Goal: Check status

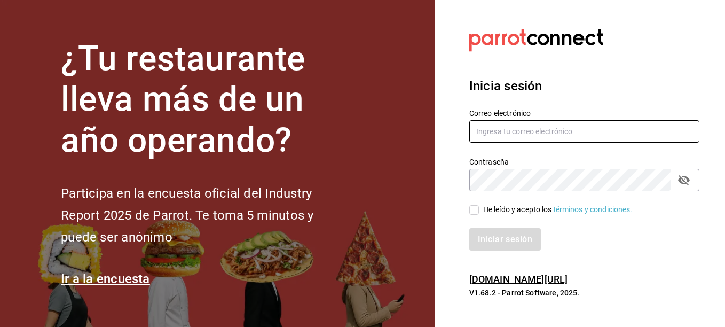
type input "bebasepulveda@hotmail.com"
click at [473, 209] on input "He leído y acepto los Términos y condiciones." at bounding box center [475, 210] width 10 height 10
checkbox input "true"
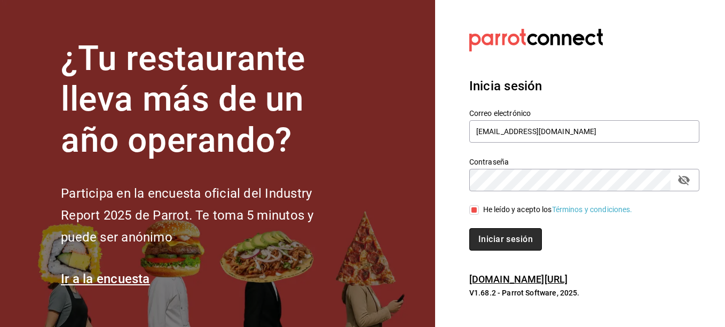
click at [518, 249] on button "Iniciar sesión" at bounding box center [506, 239] width 73 height 22
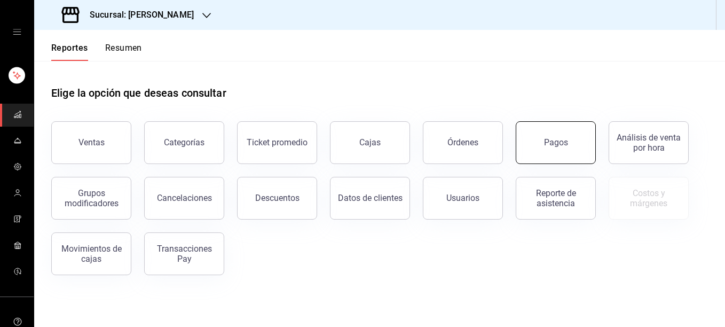
click at [562, 136] on button "Pagos" at bounding box center [556, 142] width 80 height 43
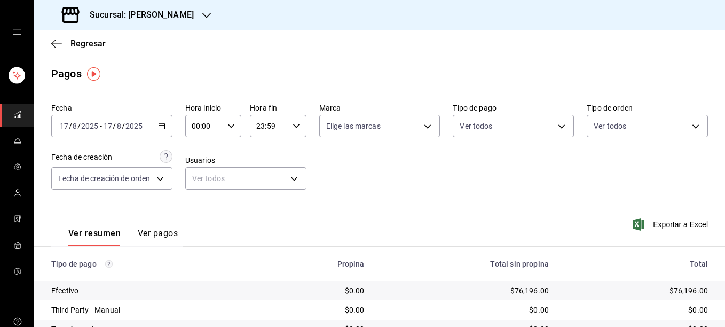
click at [158, 235] on button "Ver pagos" at bounding box center [158, 237] width 40 height 18
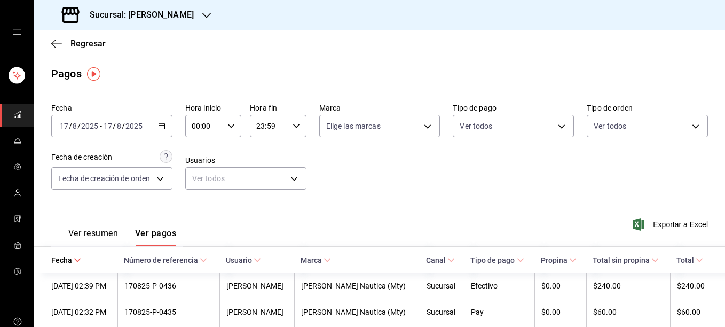
drag, startPoint x: 557, startPoint y: 127, endPoint x: 470, endPoint y: 150, distance: 90.6
click at [470, 150] on div "Fecha [DATE] [DATE] - [DATE] [DATE] Hora inicio 00:00 Hora inicio Hora fin 23:5…" at bounding box center [379, 151] width 657 height 104
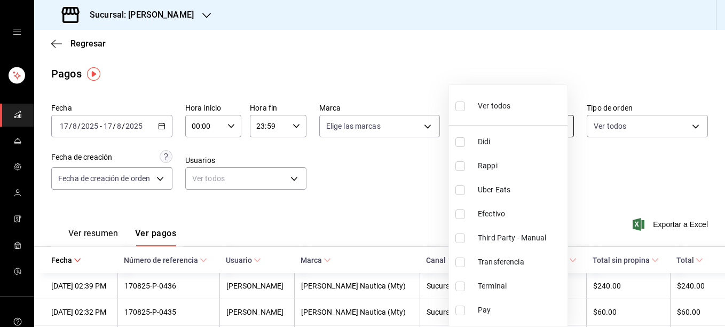
click at [498, 125] on body "Sucursal: [PERSON_NAME] Nautica Regresar Pagos Fecha [DATE] [DATE] - [DATE] [DA…" at bounding box center [362, 163] width 725 height 327
click at [464, 288] on input "checkbox" at bounding box center [461, 286] width 10 height 10
checkbox input "true"
type input "ce48f031-3122-4296-b74d-da47a0a111b2"
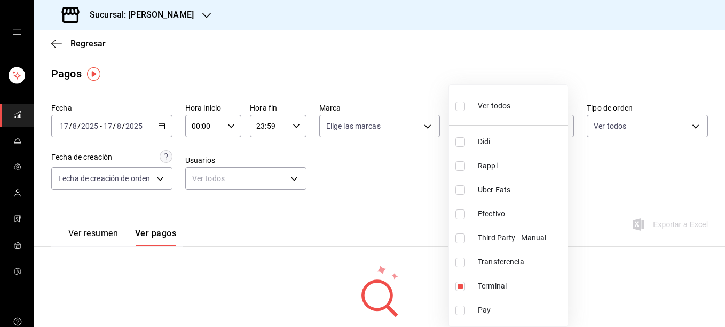
drag, startPoint x: 723, startPoint y: 96, endPoint x: 725, endPoint y: 175, distance: 79.1
click at [725, 175] on html "Sucursal: [PERSON_NAME] Nautica Regresar Pagos Fecha [DATE] [DATE] - [DATE] [DA…" at bounding box center [362, 163] width 725 height 327
click at [398, 207] on div at bounding box center [362, 163] width 725 height 327
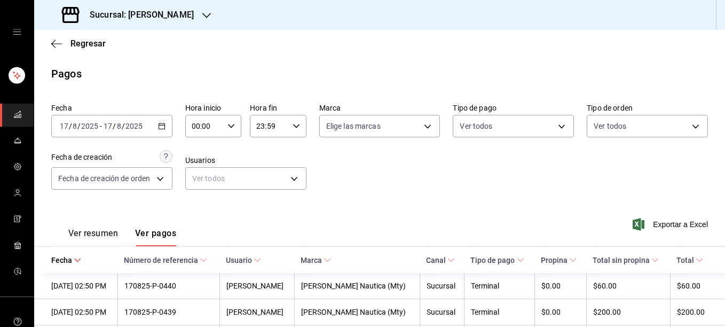
scroll to position [71, 0]
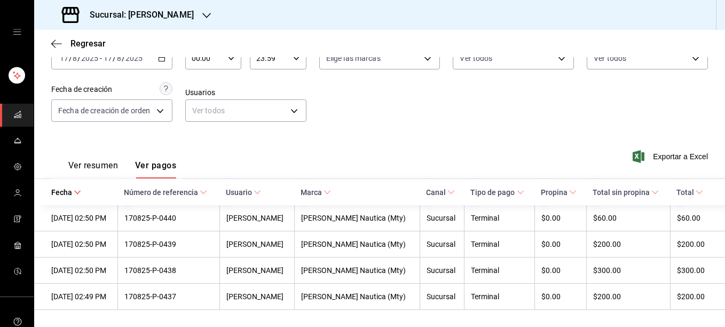
click at [502, 152] on div "Ver resumen Ver pagos Exportar a Excel" at bounding box center [379, 163] width 691 height 57
